Goal: Contribute content: Contribute content

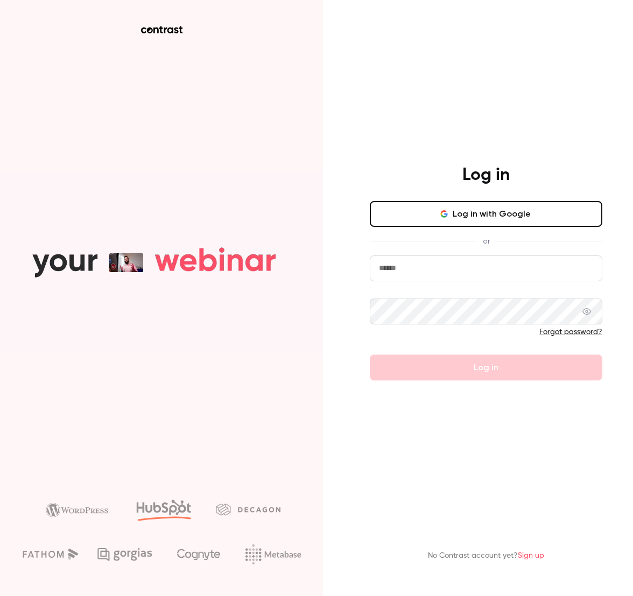
click at [535, 210] on button "Log in with Google" at bounding box center [486, 214] width 233 height 26
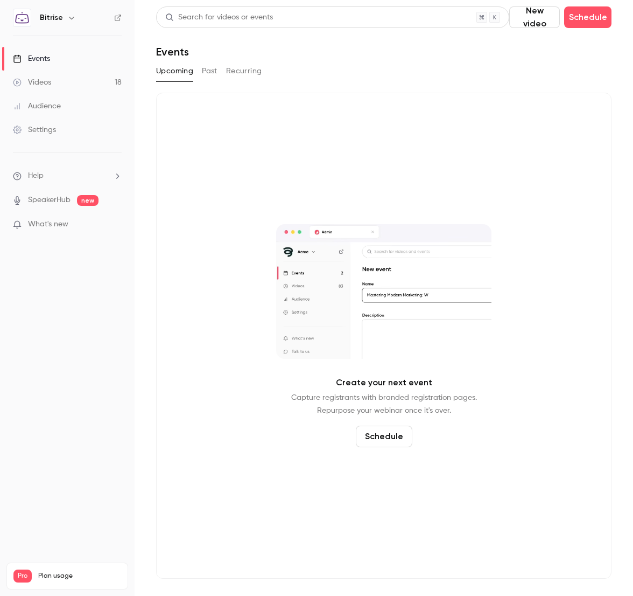
click at [67, 55] on link "Events" at bounding box center [67, 59] width 135 height 24
click at [41, 77] on div "Videos" at bounding box center [32, 82] width 38 height 11
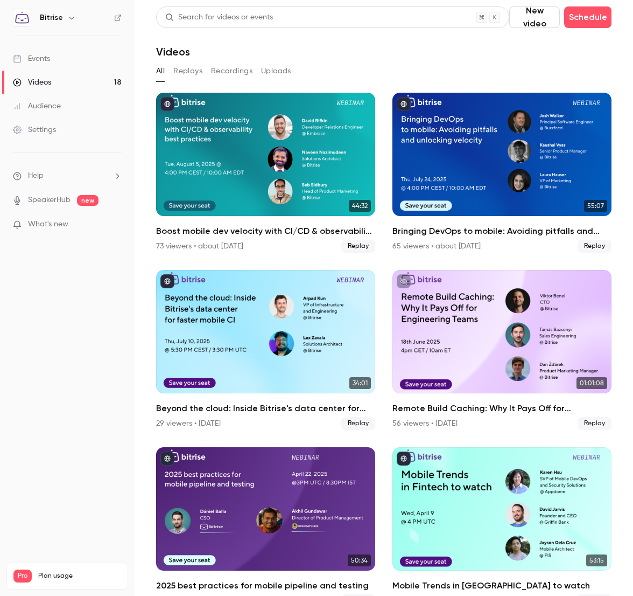
click at [53, 47] on link "Events" at bounding box center [67, 59] width 135 height 24
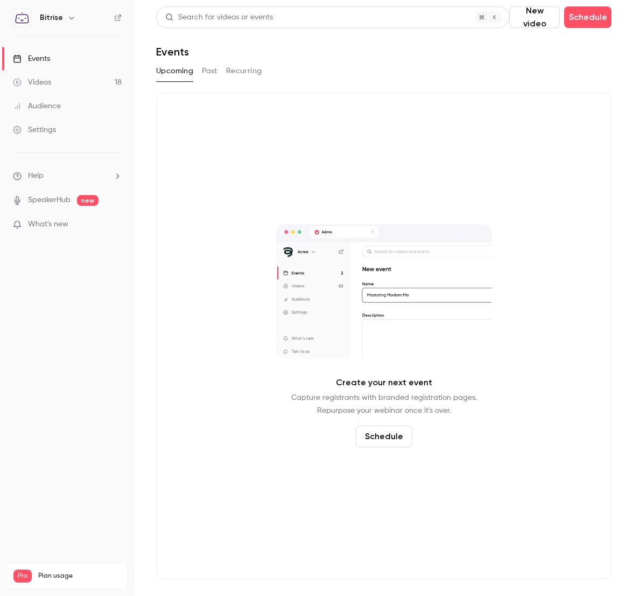
click at [37, 198] on link "SpeakerHub" at bounding box center [49, 199] width 43 height 11
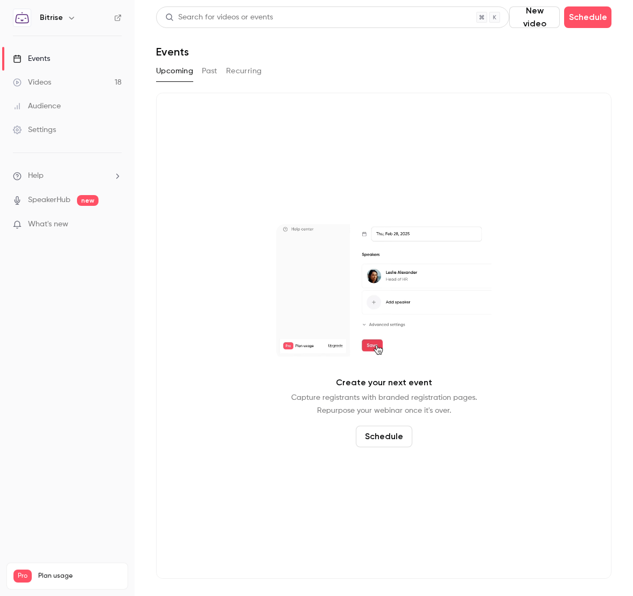
click at [51, 79] on div "Videos" at bounding box center [32, 82] width 38 height 11
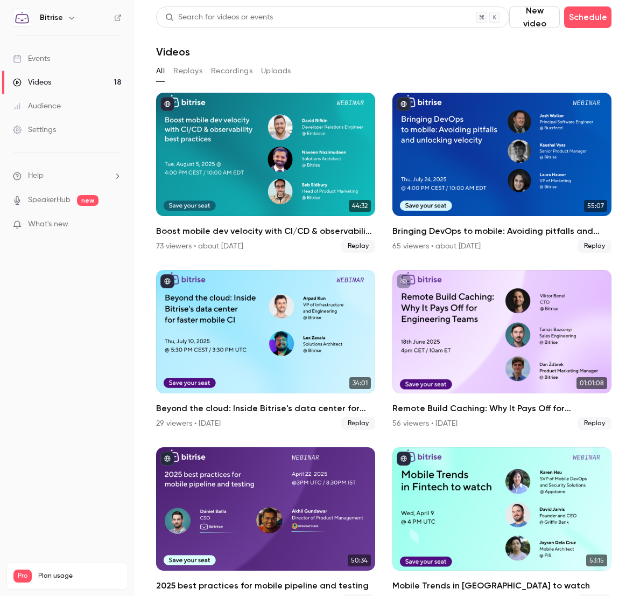
click at [53, 56] on link "Events" at bounding box center [67, 59] width 135 height 24
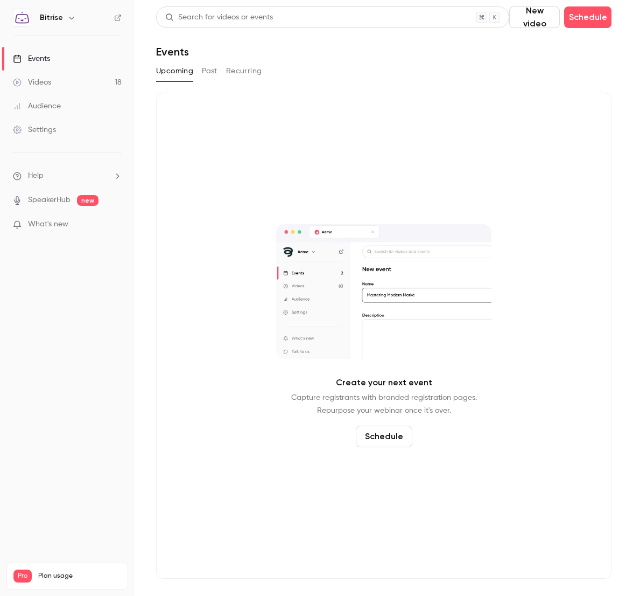
click at [536, 15] on button "New video" at bounding box center [534, 17] width 51 height 22
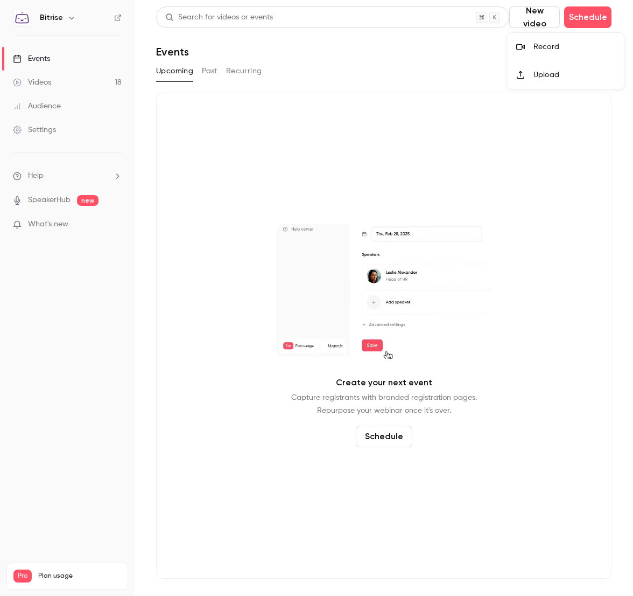
click at [536, 50] on div "Record" at bounding box center [575, 46] width 82 height 11
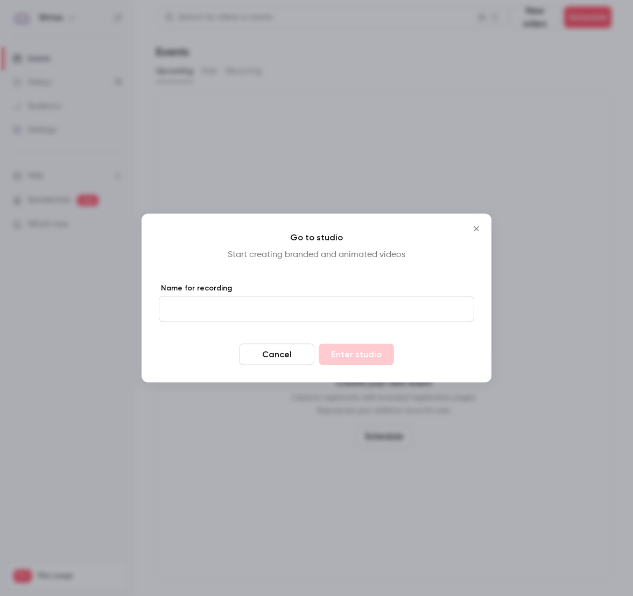
click at [258, 313] on input "Name for recording" at bounding box center [317, 309] width 316 height 26
click at [478, 231] on icon "Close" at bounding box center [476, 229] width 13 height 9
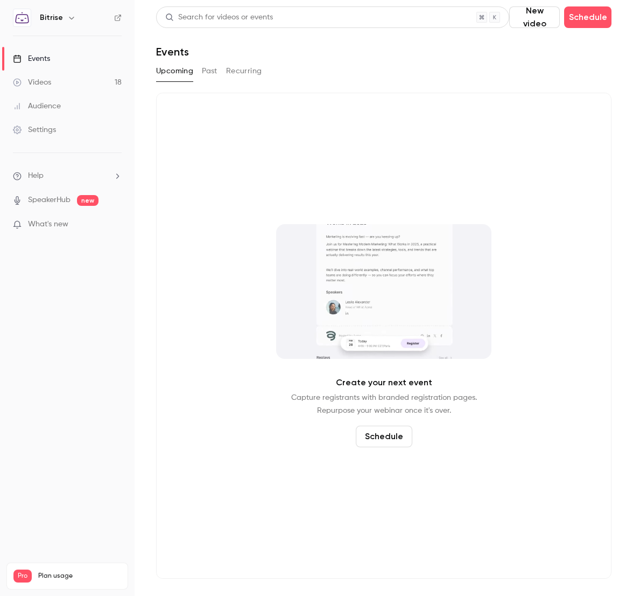
click at [533, 87] on div "Search for videos or events New video Schedule Events Upcoming Past Recurring C…" at bounding box center [384, 292] width 456 height 572
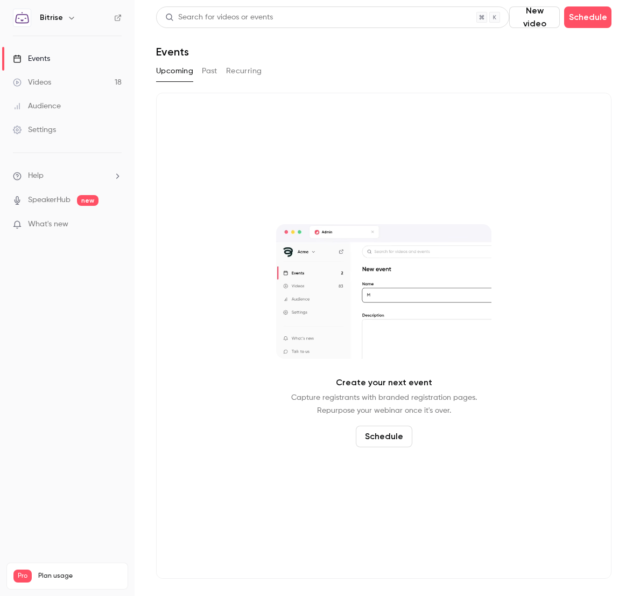
click at [542, 8] on button "New video" at bounding box center [534, 17] width 51 height 22
click at [528, 54] on li "Record" at bounding box center [566, 47] width 116 height 28
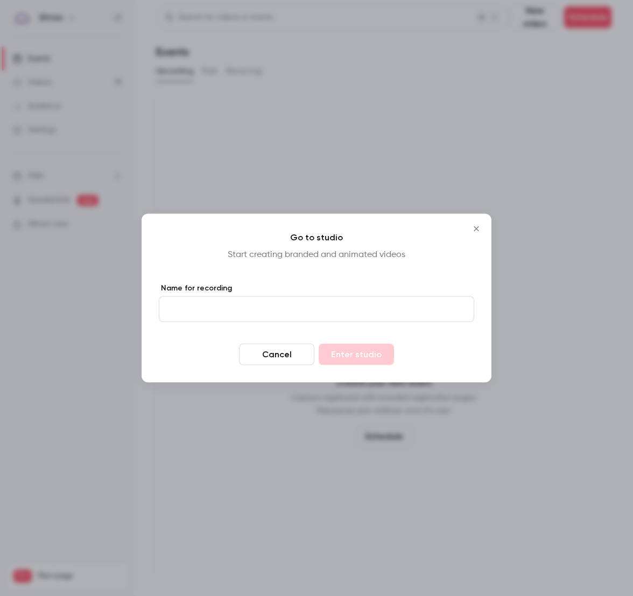
click at [223, 311] on input "Name for recording" at bounding box center [317, 309] width 316 height 26
type input "**********"
click at [327, 353] on button "Enter studio" at bounding box center [356, 355] width 75 height 22
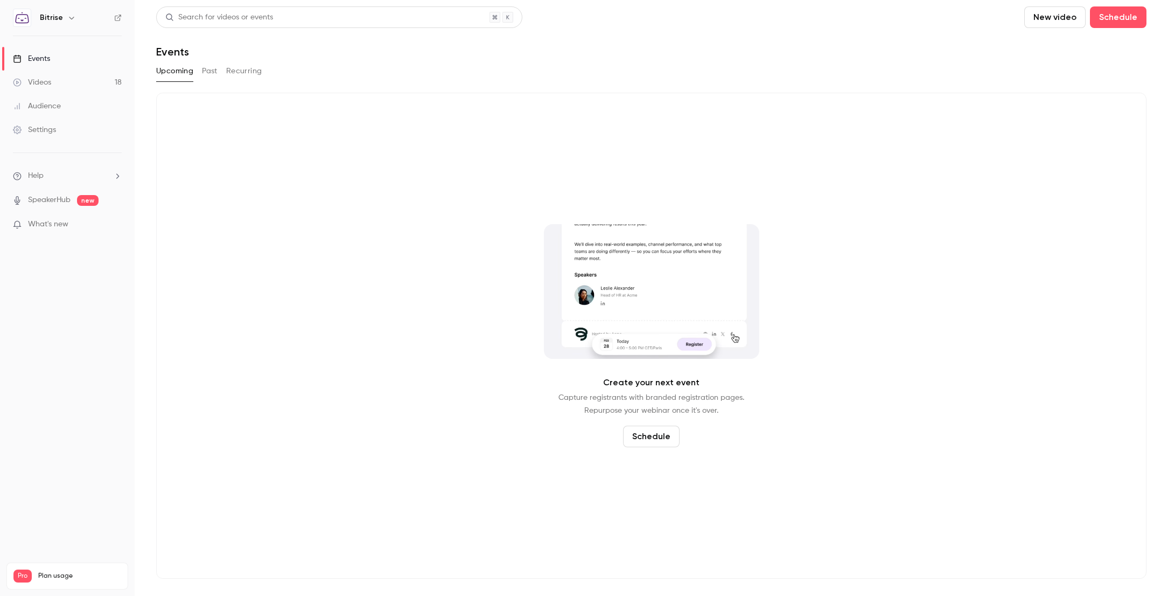
click at [565, 129] on div "Create your next event Capture registrants with branded registration pages. Rep…" at bounding box center [651, 336] width 990 height 486
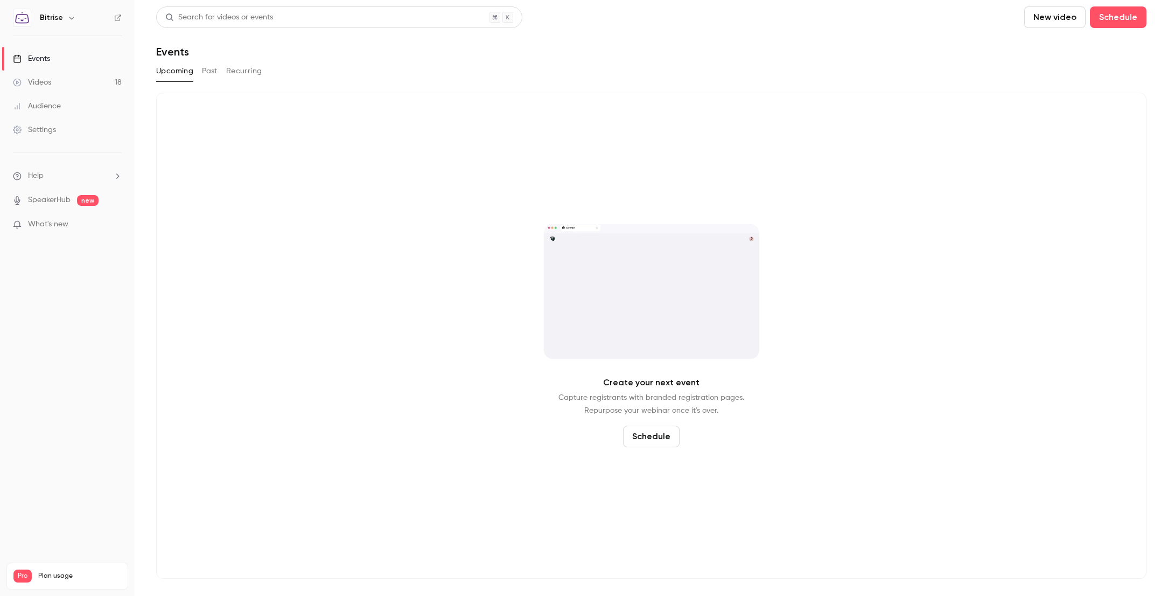
click at [58, 79] on link "Videos 18" at bounding box center [67, 83] width 135 height 24
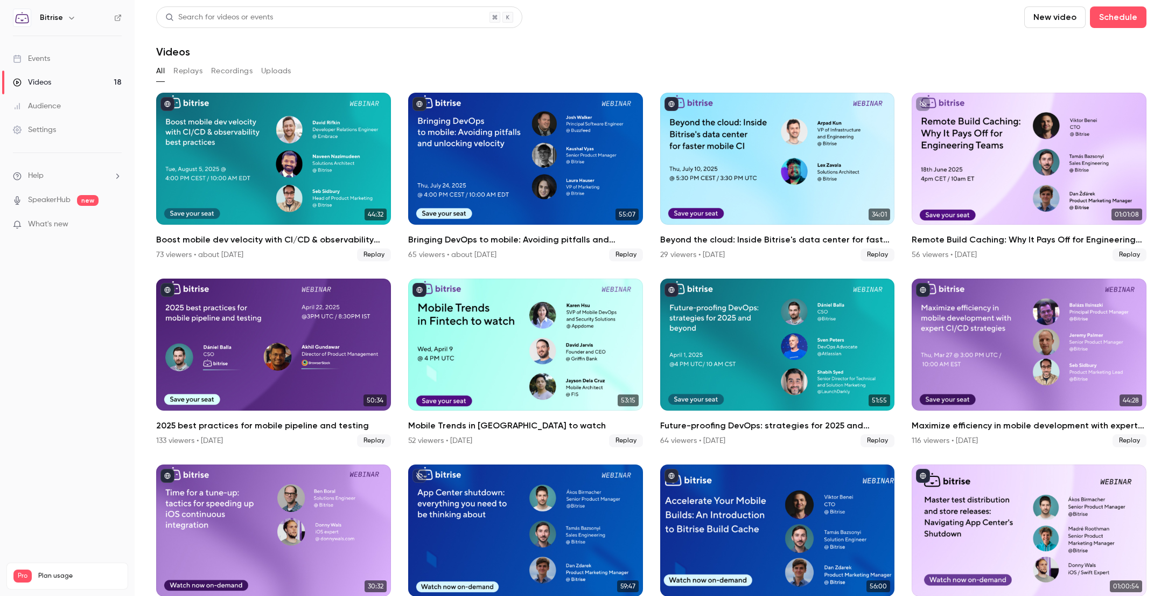
click at [185, 75] on button "Replays" at bounding box center [187, 70] width 29 height 17
click at [246, 71] on button "Recordings" at bounding box center [231, 70] width 41 height 17
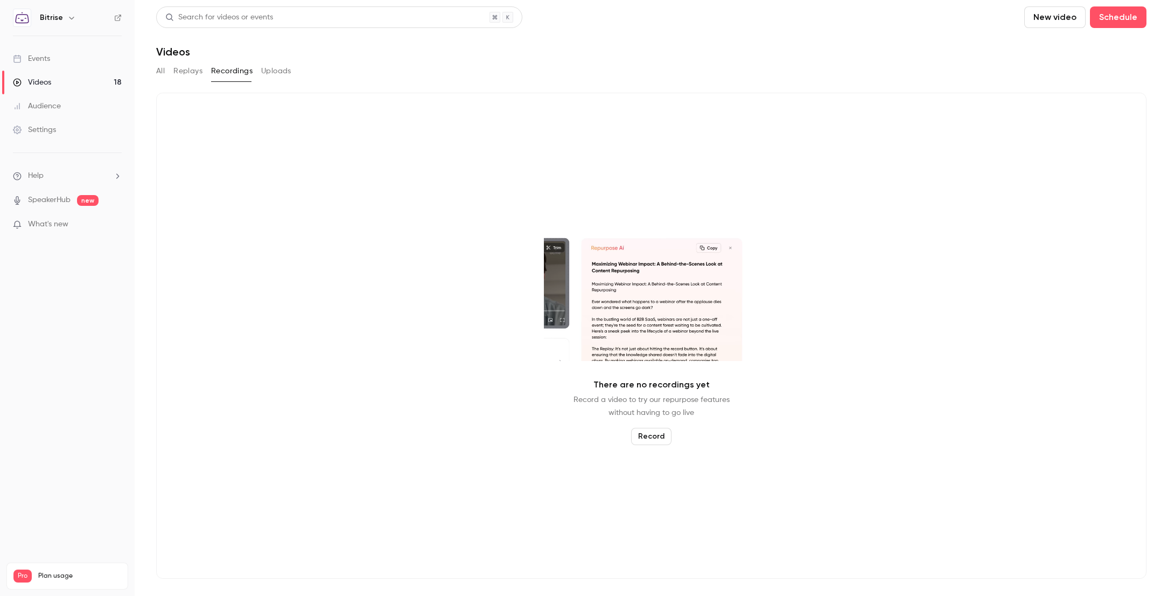
click at [286, 71] on button "Uploads" at bounding box center [276, 70] width 30 height 17
click at [243, 72] on button "Recordings" at bounding box center [231, 70] width 41 height 17
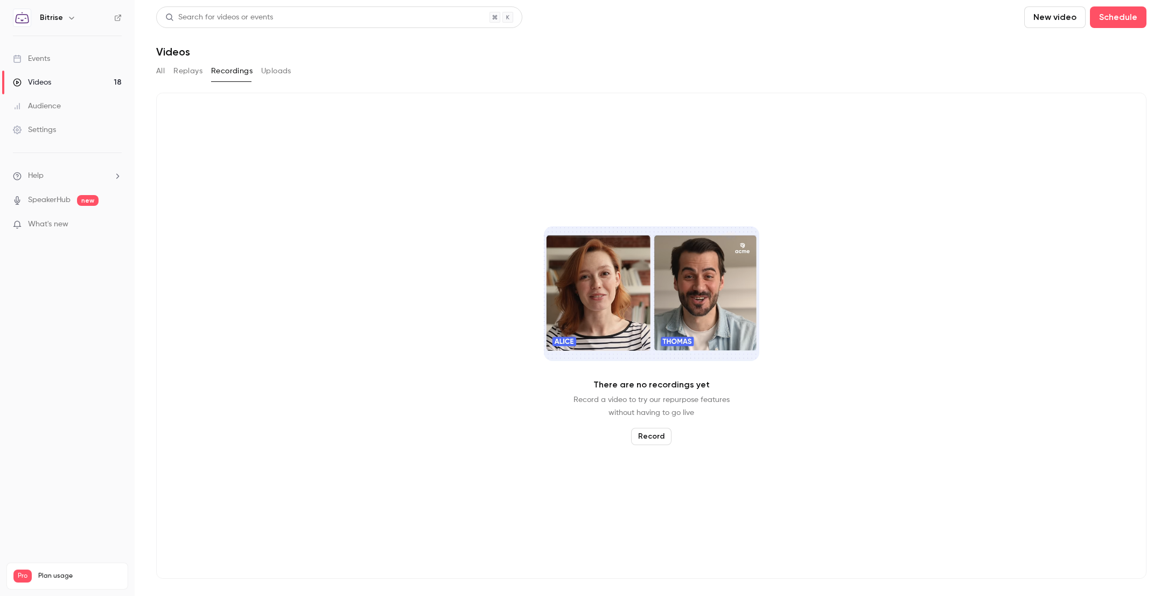
click at [68, 169] on ul "Help SpeakerHub new What's new" at bounding box center [67, 201] width 135 height 96
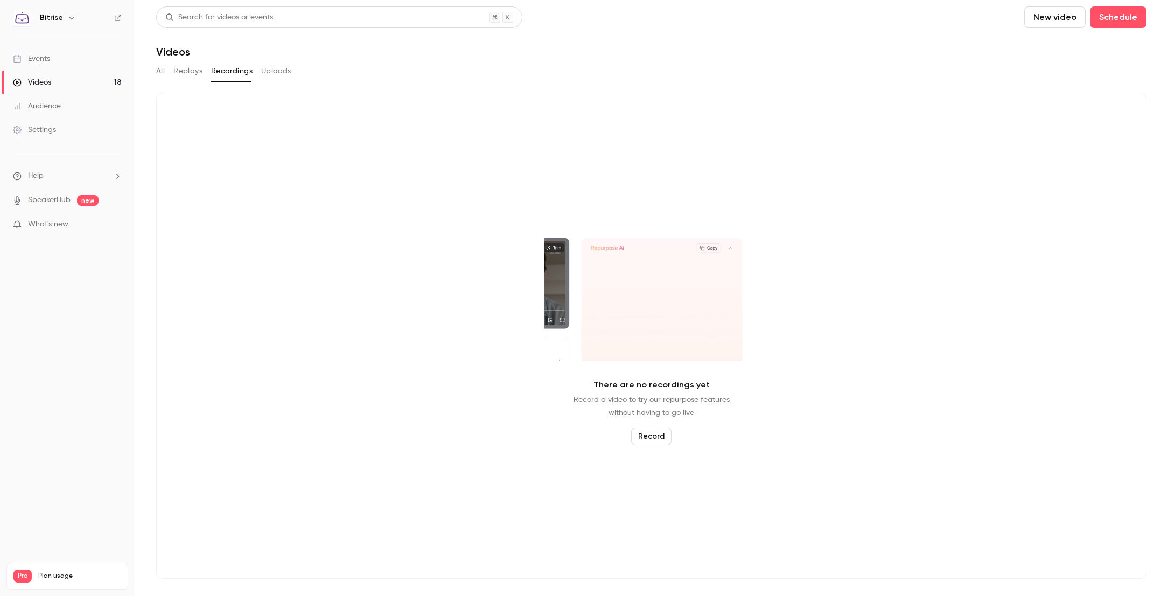
click at [65, 176] on li "Help" at bounding box center [67, 175] width 109 height 11
